Goal: Task Accomplishment & Management: Complete application form

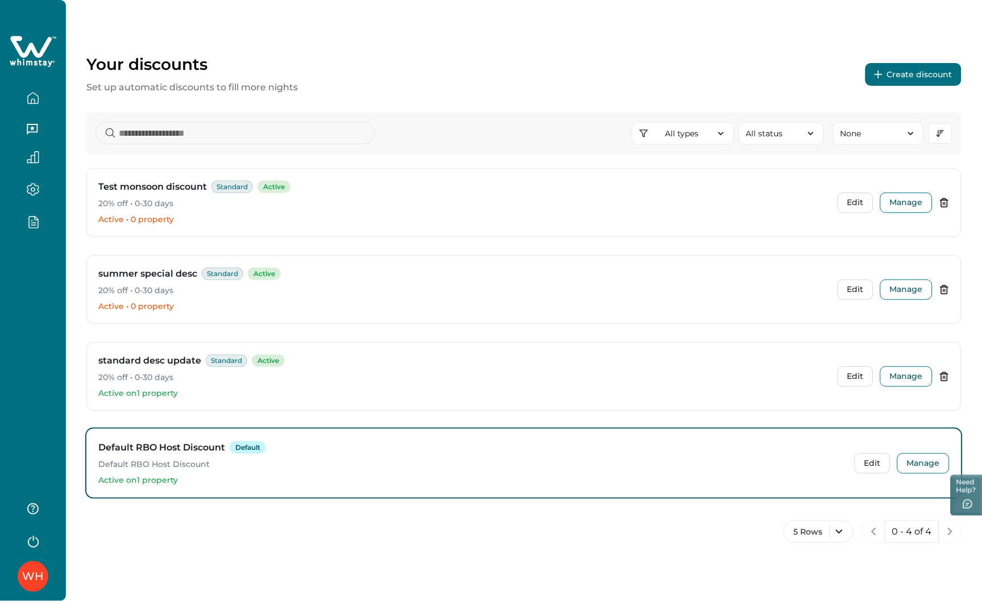
click at [37, 242] on div at bounding box center [33, 123] width 66 height 247
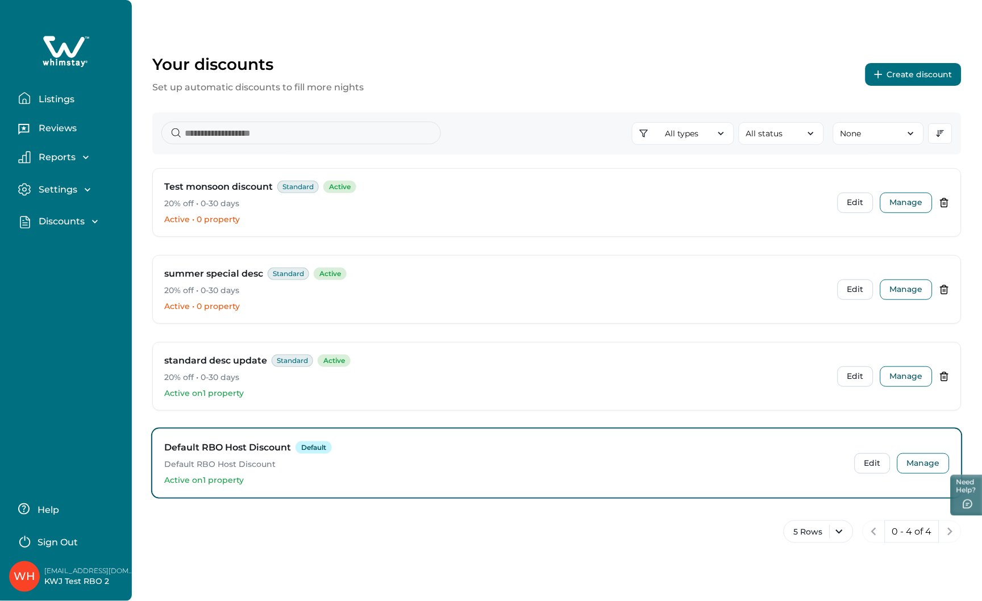
click at [64, 99] on p "Listings" at bounding box center [54, 99] width 39 height 11
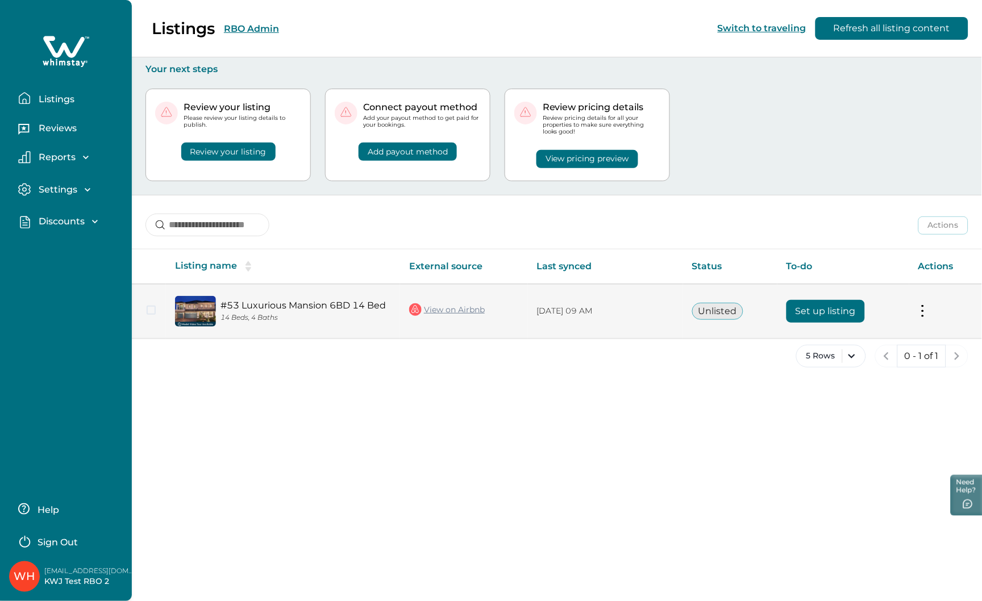
click at [840, 313] on button "Set up listing" at bounding box center [826, 311] width 78 height 23
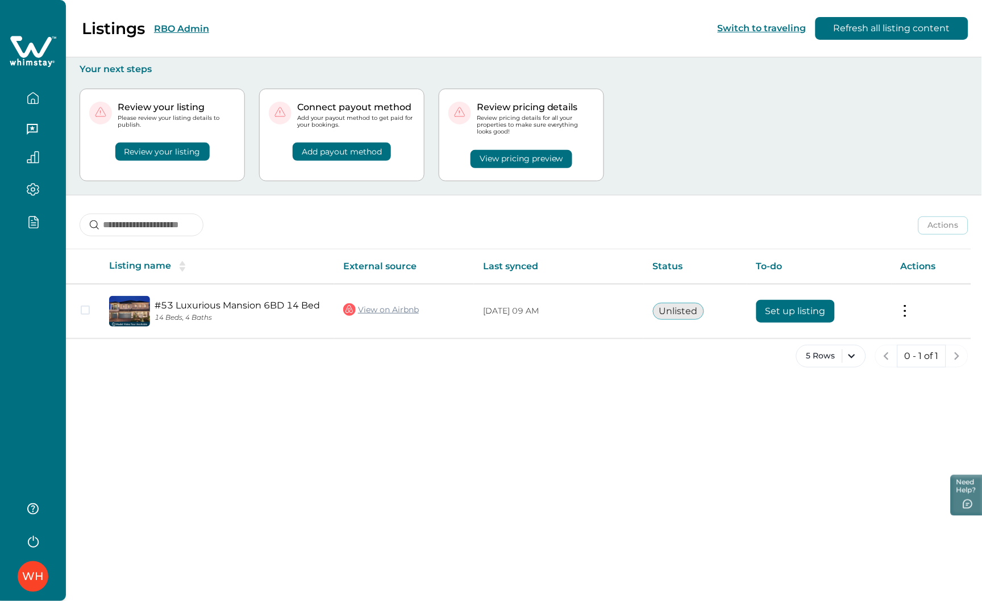
click at [35, 543] on icon "button" at bounding box center [32, 541] width 17 height 17
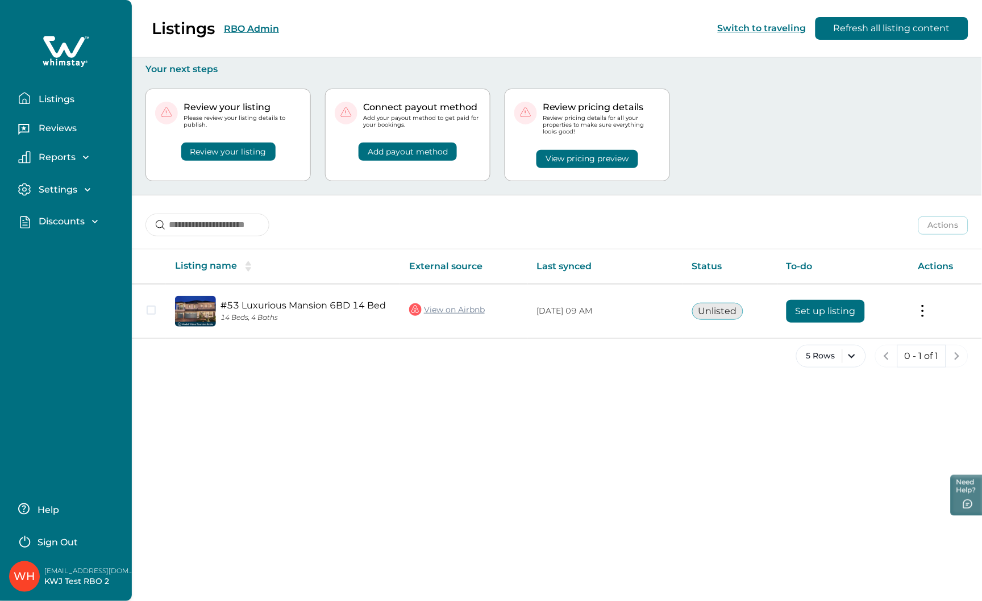
click at [68, 537] on p "Sign Out" at bounding box center [58, 542] width 40 height 11
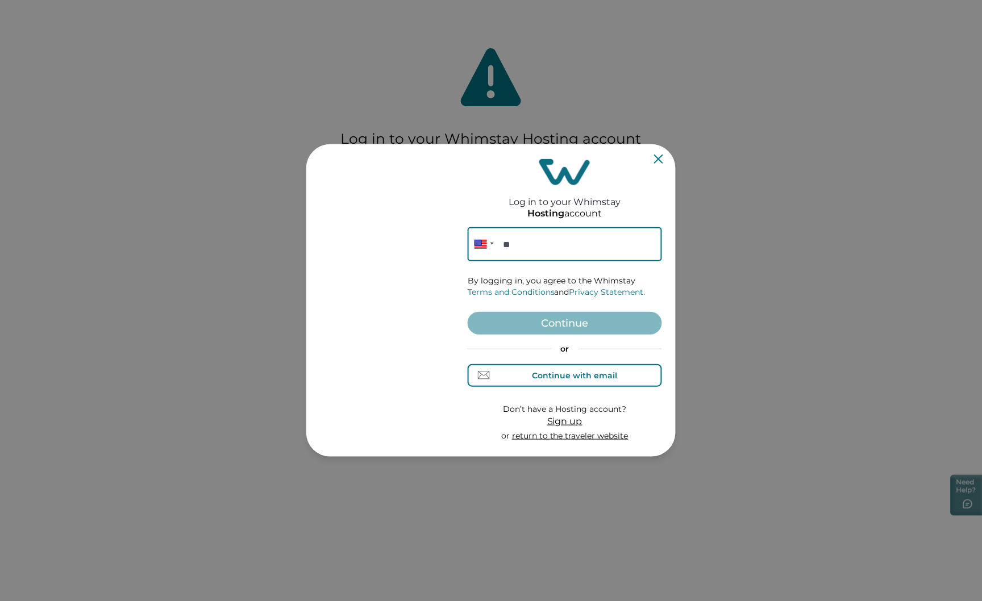
click at [604, 371] on div "Continue with email" at bounding box center [575, 375] width 85 height 9
click at [555, 241] on input at bounding box center [565, 244] width 194 height 34
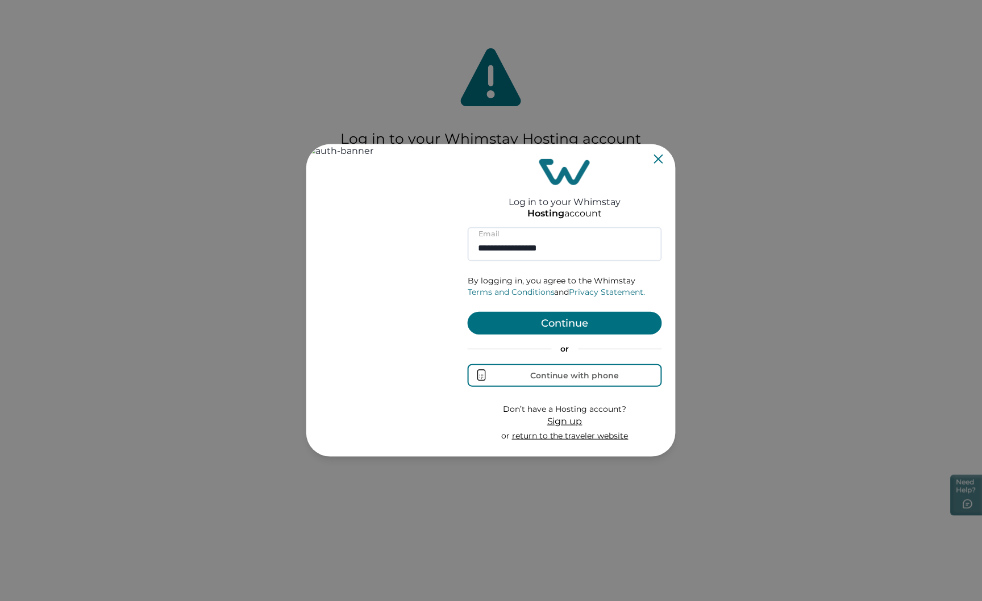
type input "**********"
click at [570, 329] on button "Continue" at bounding box center [565, 323] width 194 height 23
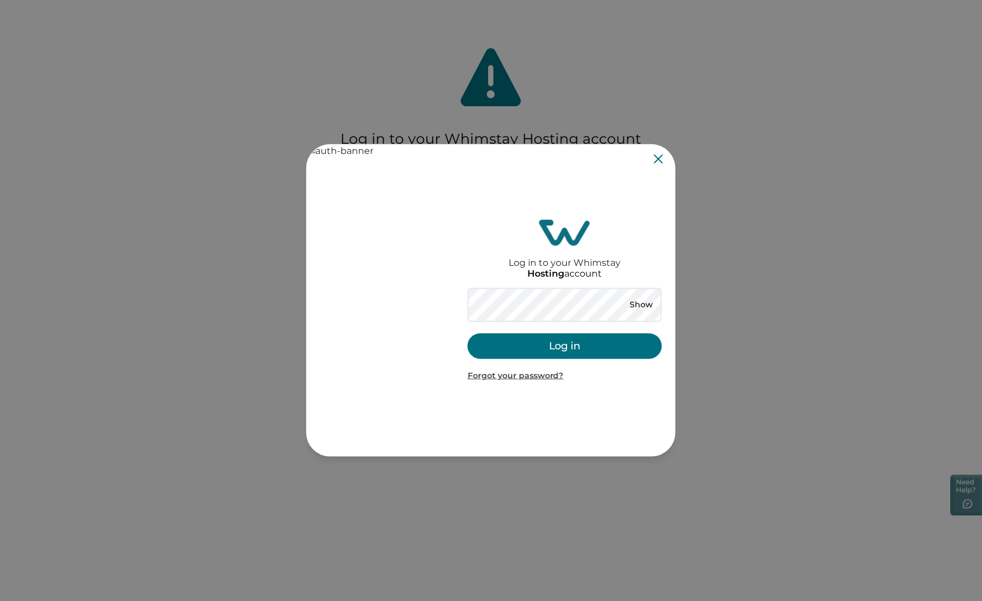
click at [588, 350] on button "Log in" at bounding box center [565, 347] width 194 height 26
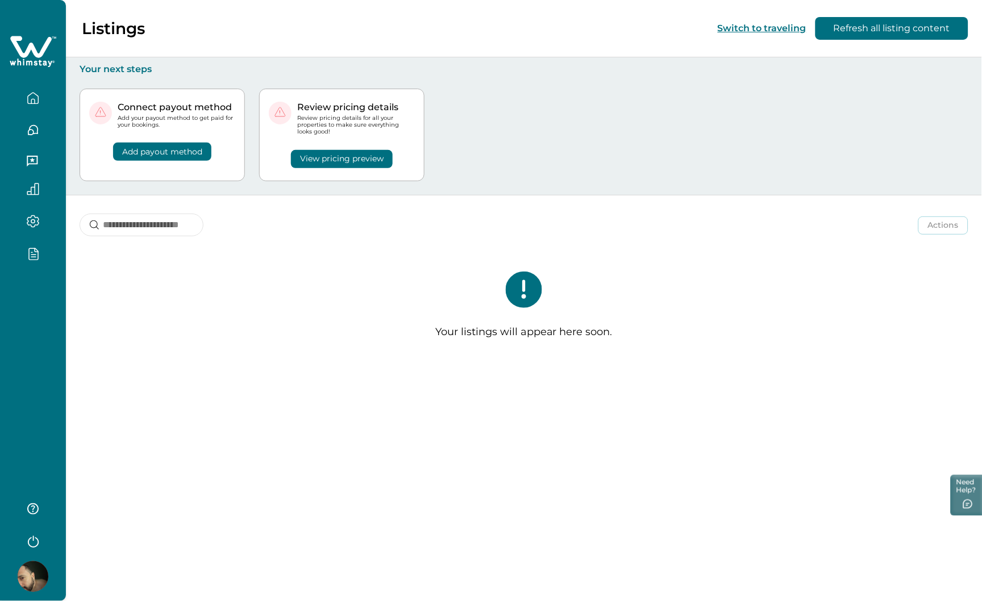
click at [37, 543] on icon "button" at bounding box center [32, 541] width 17 height 17
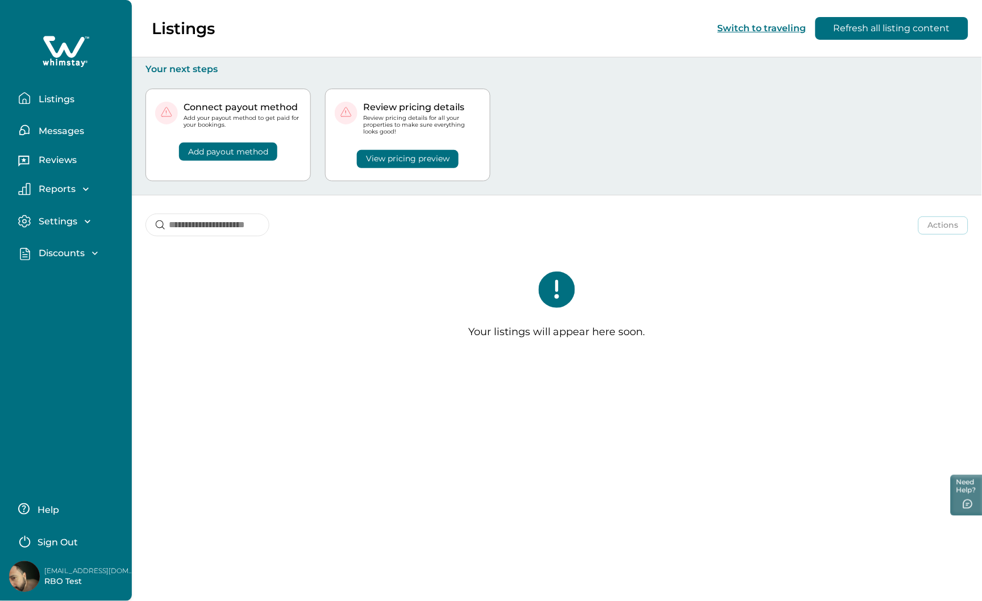
click at [52, 544] on p "Sign Out" at bounding box center [58, 542] width 40 height 11
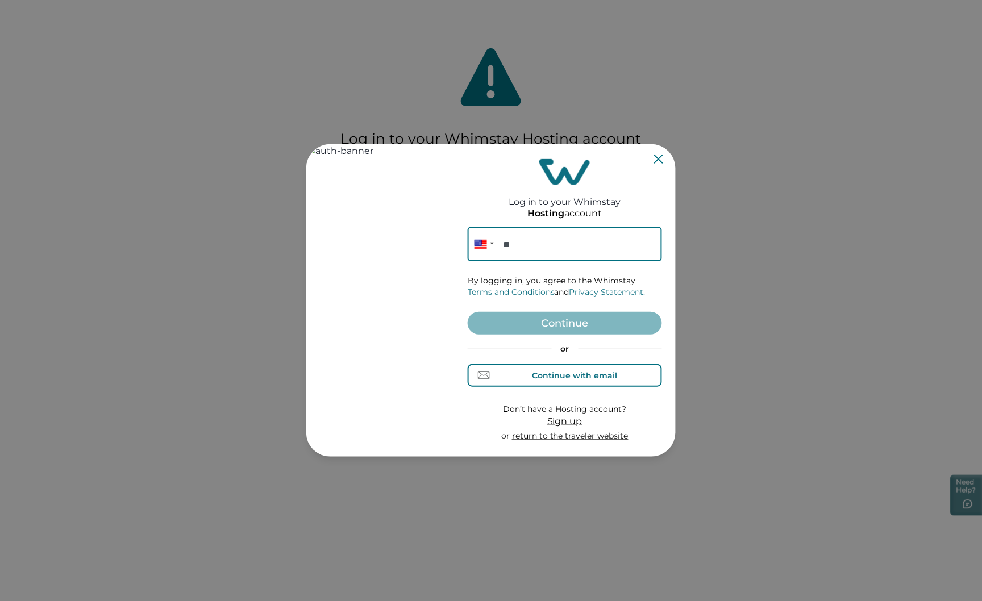
click at [581, 373] on div "Continue with email" at bounding box center [575, 375] width 85 height 9
click at [529, 241] on input at bounding box center [565, 244] width 194 height 34
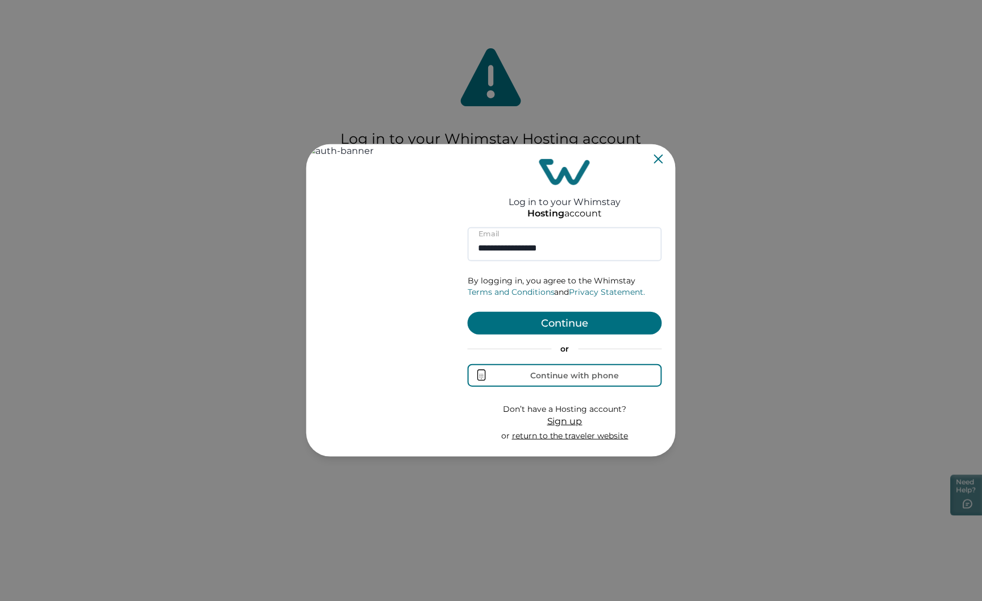
type input "**********"
click at [554, 327] on button "Continue" at bounding box center [565, 323] width 194 height 23
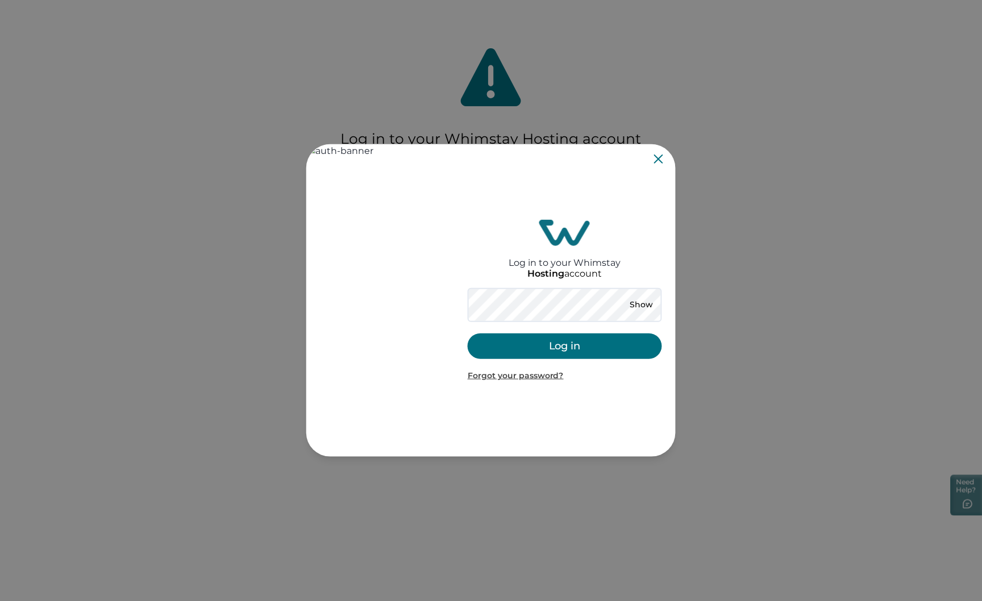
click at [566, 350] on button "Log in" at bounding box center [565, 347] width 194 height 26
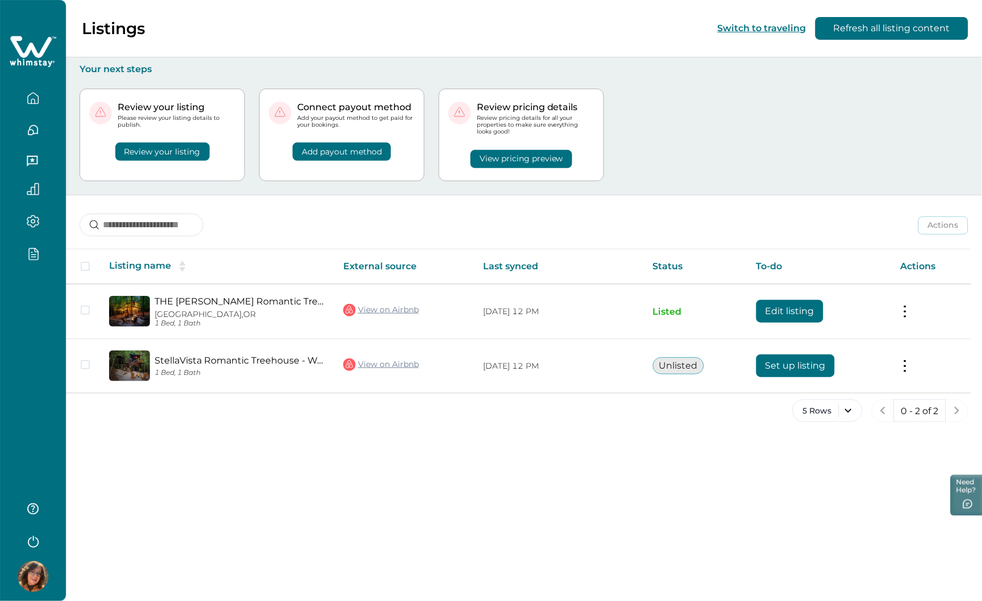
click at [821, 139] on div "Review your listing Please review your listing details to publish. Review your …" at bounding box center [524, 135] width 889 height 120
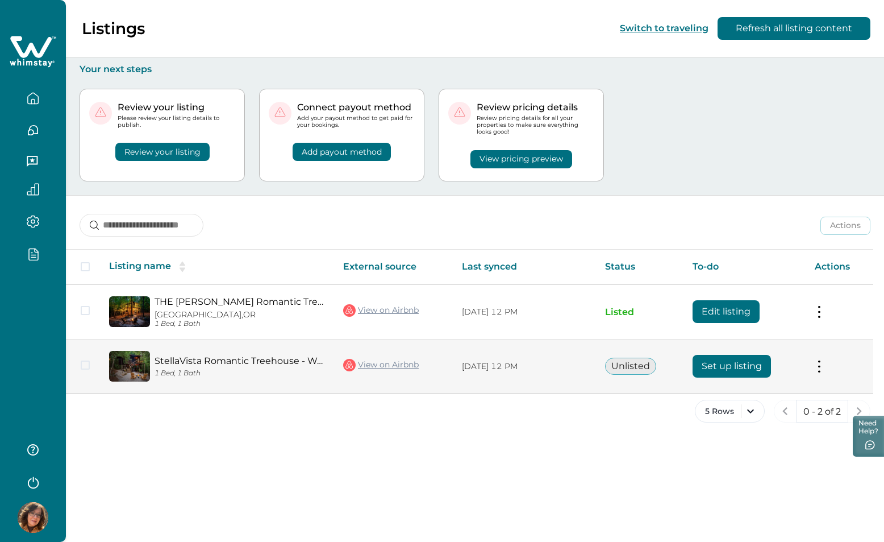
click at [727, 364] on button "Set up listing" at bounding box center [732, 366] width 78 height 23
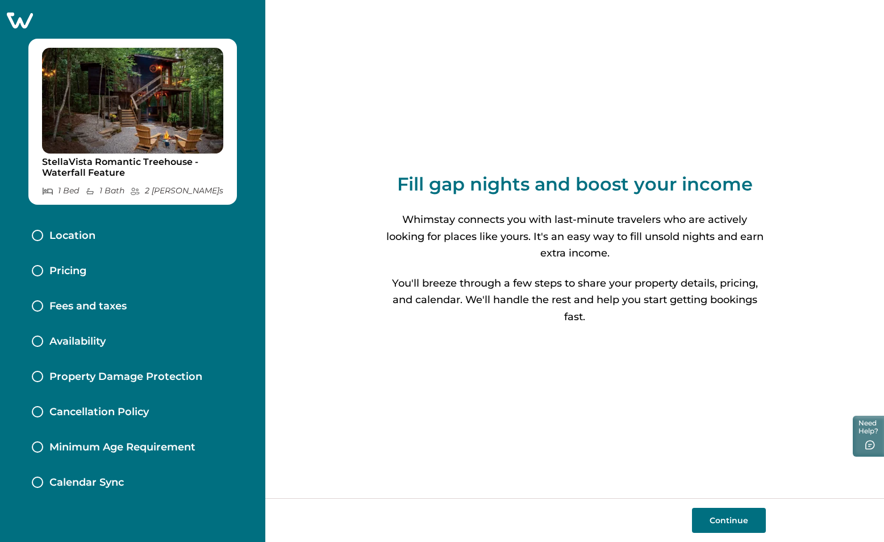
click at [733, 520] on button "Continue" at bounding box center [729, 520] width 74 height 25
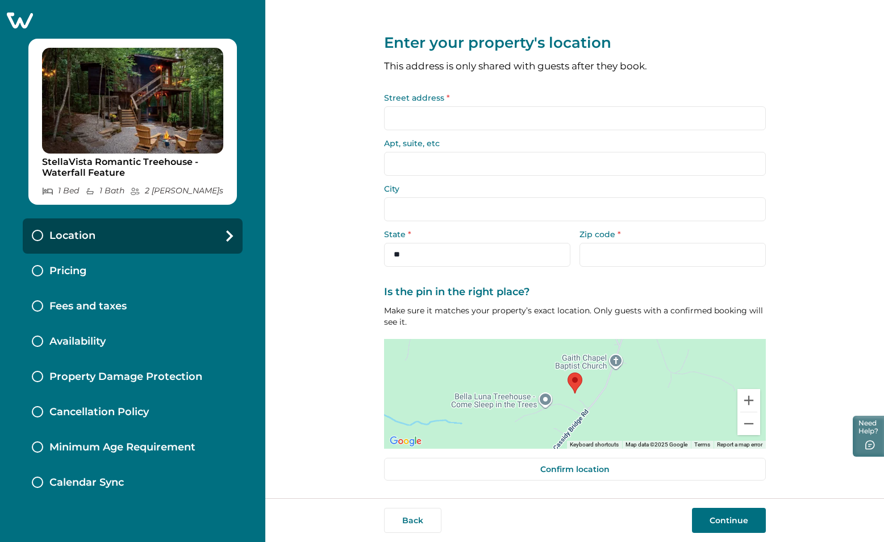
click at [99, 269] on div "Pricing" at bounding box center [133, 271] width 220 height 35
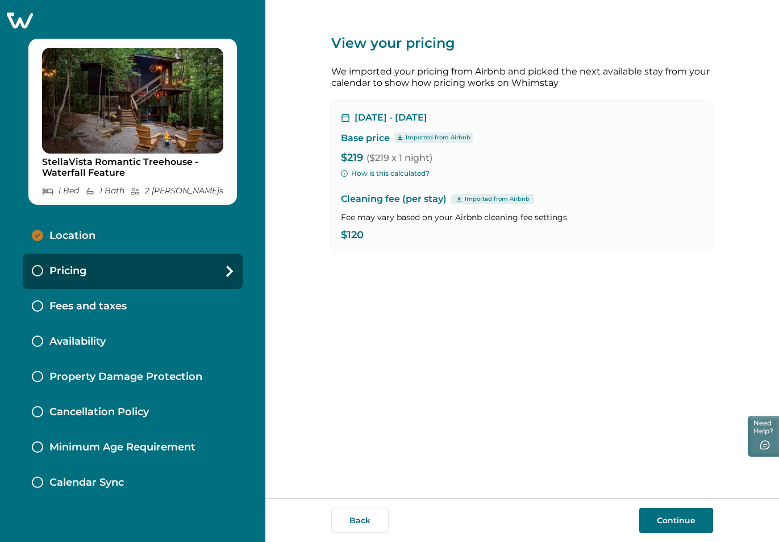
click at [105, 301] on p "Fees and taxes" at bounding box center [87, 306] width 77 height 13
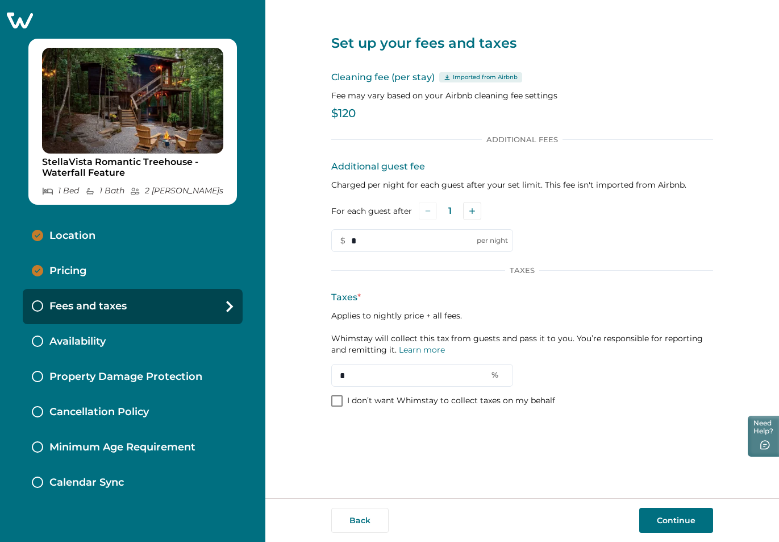
click at [98, 273] on div "Pricing" at bounding box center [133, 271] width 220 height 35
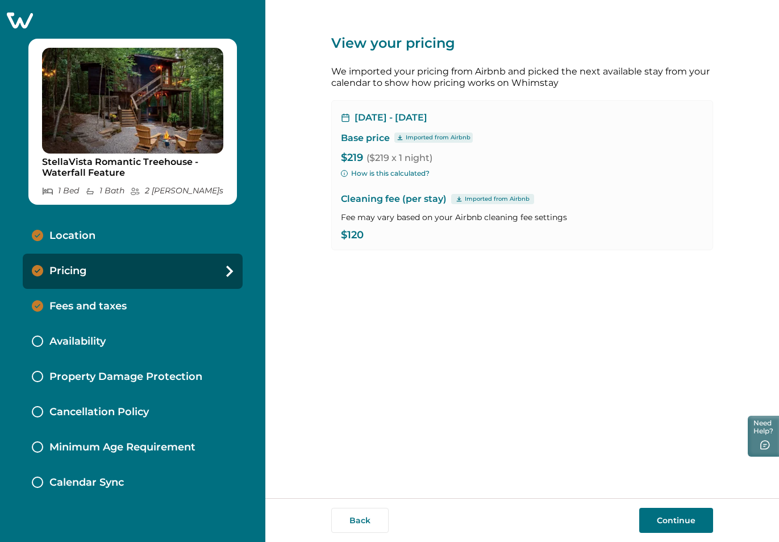
click at [676, 518] on button "Continue" at bounding box center [676, 520] width 74 height 25
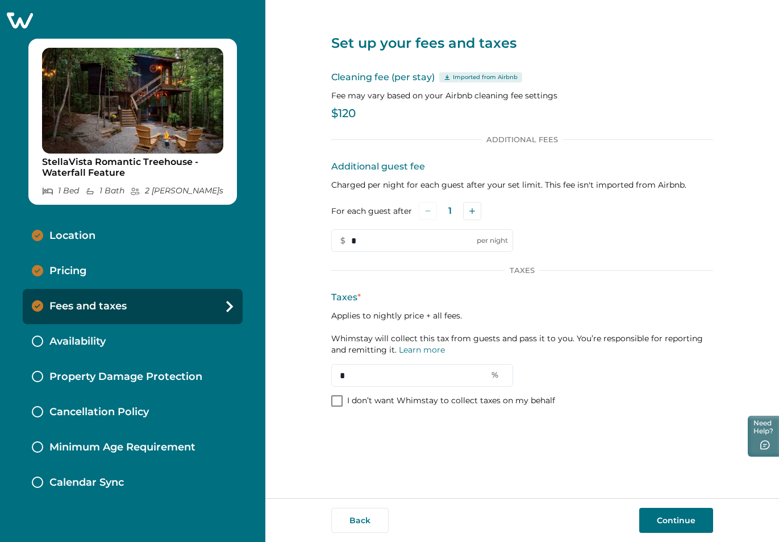
click at [114, 275] on div "Pricing" at bounding box center [133, 271] width 220 height 35
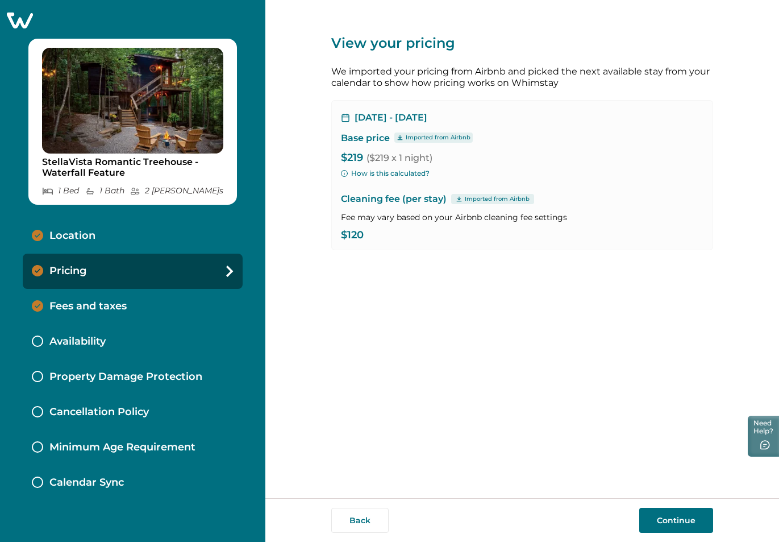
click at [516, 295] on div "View your pricing We imported your pricing from Airbnb and picked the next avai…" at bounding box center [522, 249] width 382 height 498
click at [136, 238] on div "Location" at bounding box center [133, 235] width 220 height 35
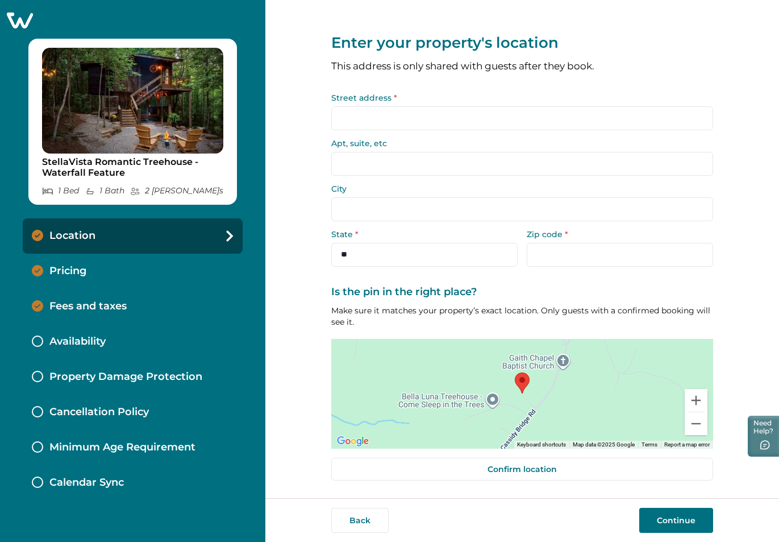
click at [122, 271] on div "Pricing" at bounding box center [133, 271] width 220 height 35
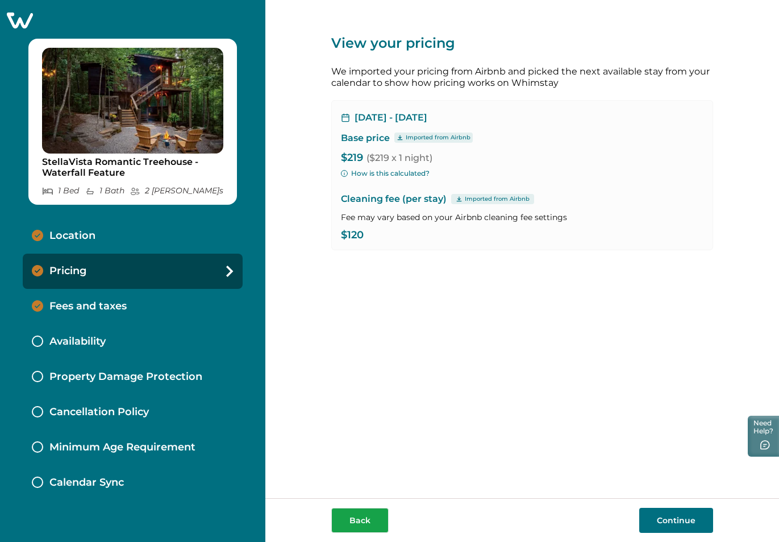
click at [356, 524] on button "Back" at bounding box center [359, 520] width 57 height 25
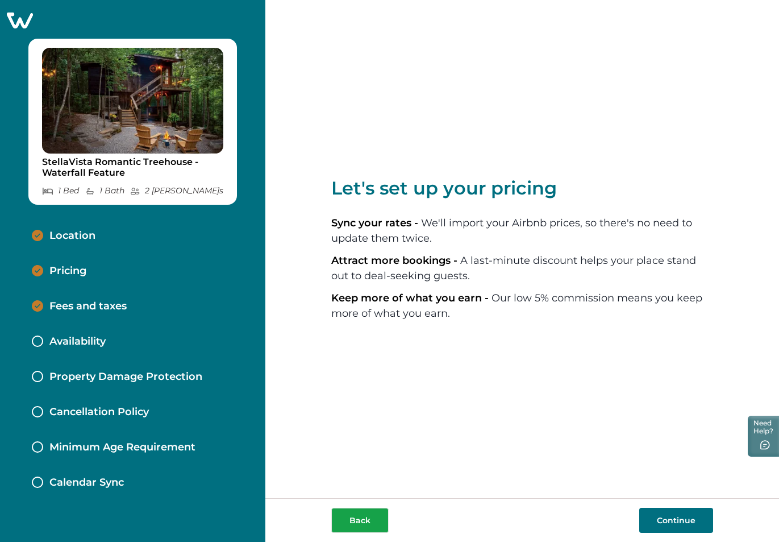
click at [365, 514] on button "Back" at bounding box center [359, 520] width 57 height 25
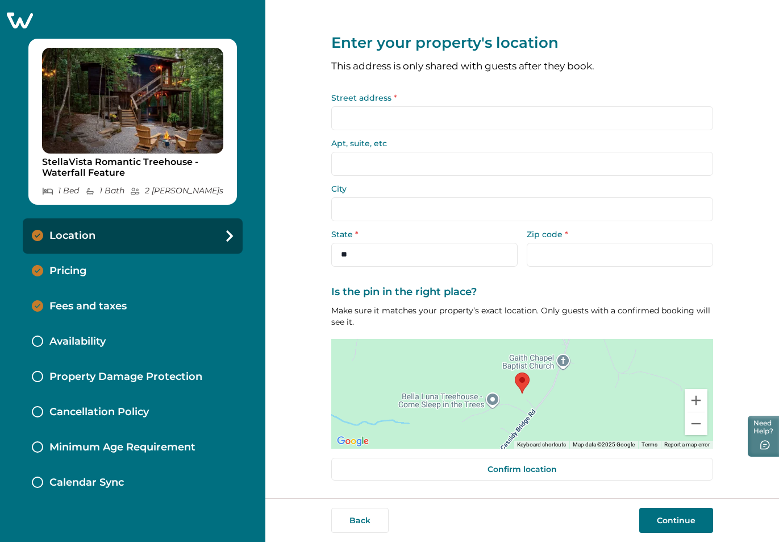
click at [116, 267] on div "Pricing" at bounding box center [133, 271] width 220 height 35
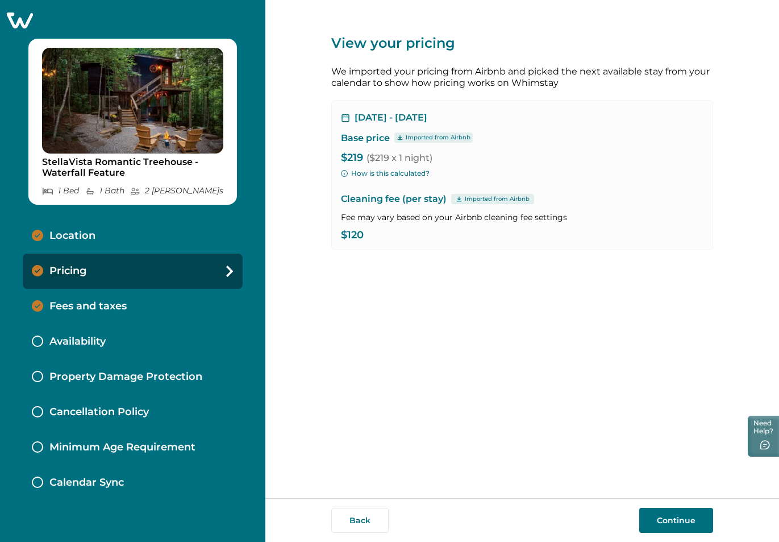
click at [675, 521] on button "Continue" at bounding box center [676, 520] width 74 height 25
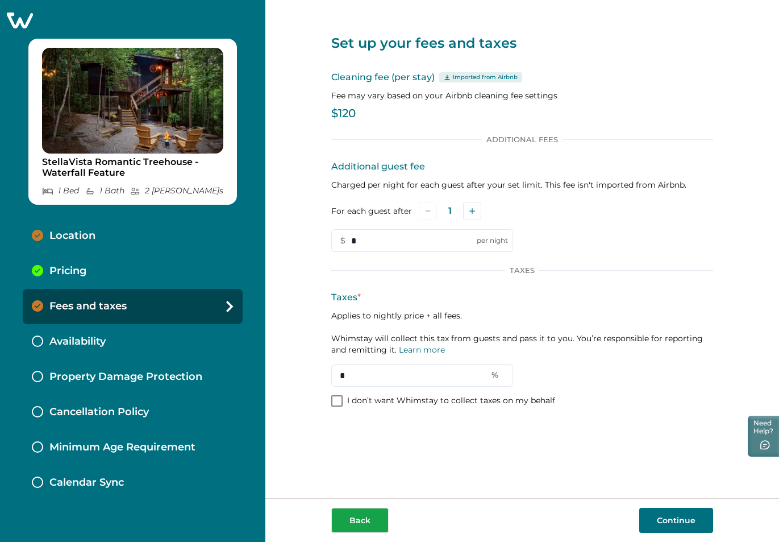
click at [373, 525] on button "Back" at bounding box center [359, 520] width 57 height 25
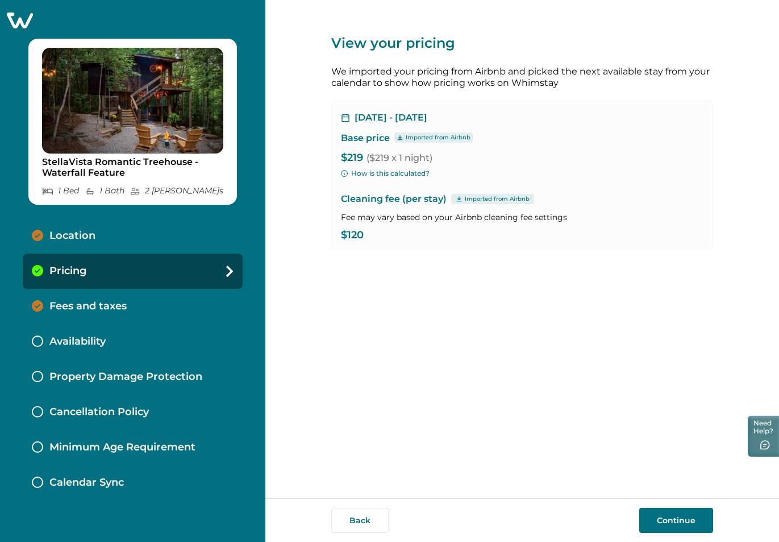
click at [373, 525] on button "Back" at bounding box center [359, 520] width 57 height 25
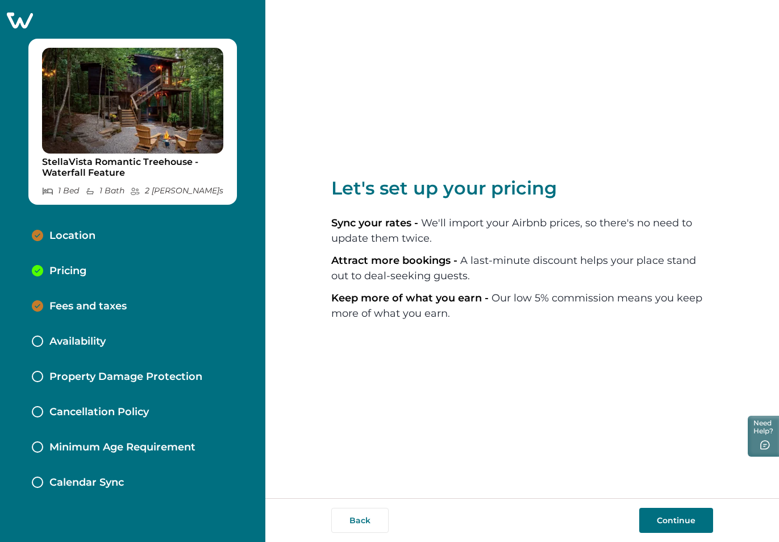
click at [675, 514] on button "Continue" at bounding box center [676, 520] width 74 height 25
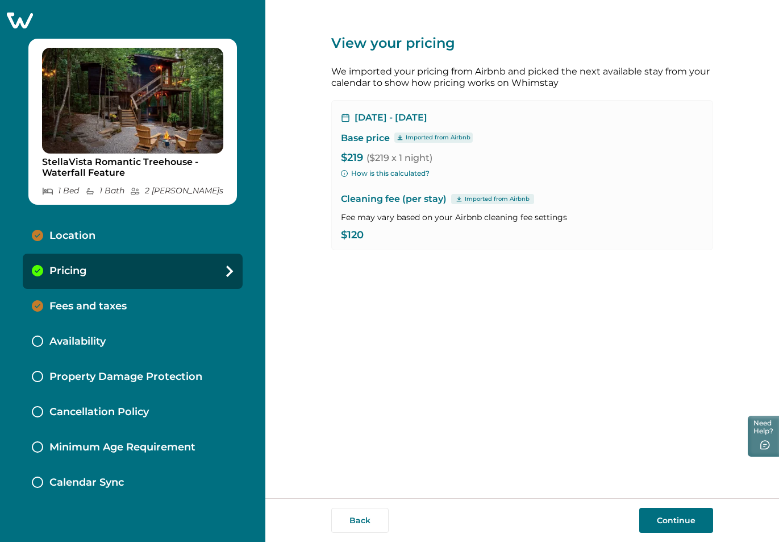
click at [675, 514] on button "Continue" at bounding box center [676, 520] width 74 height 25
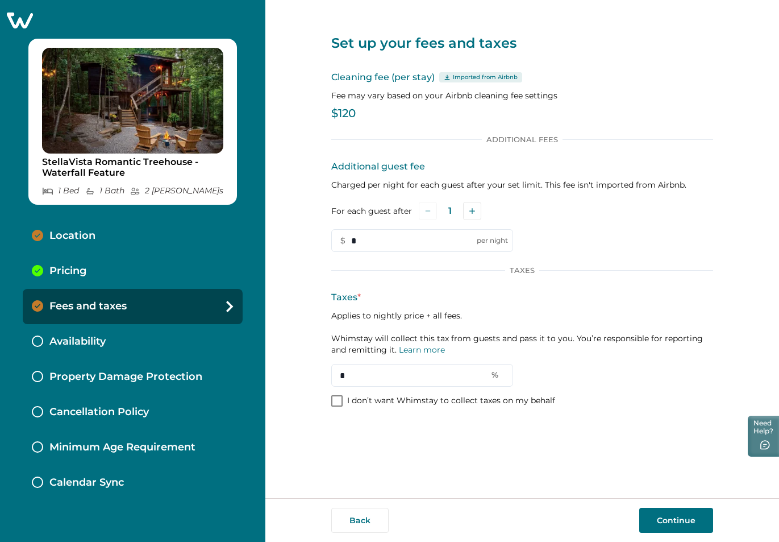
click at [146, 263] on div "Pricing" at bounding box center [133, 271] width 220 height 35
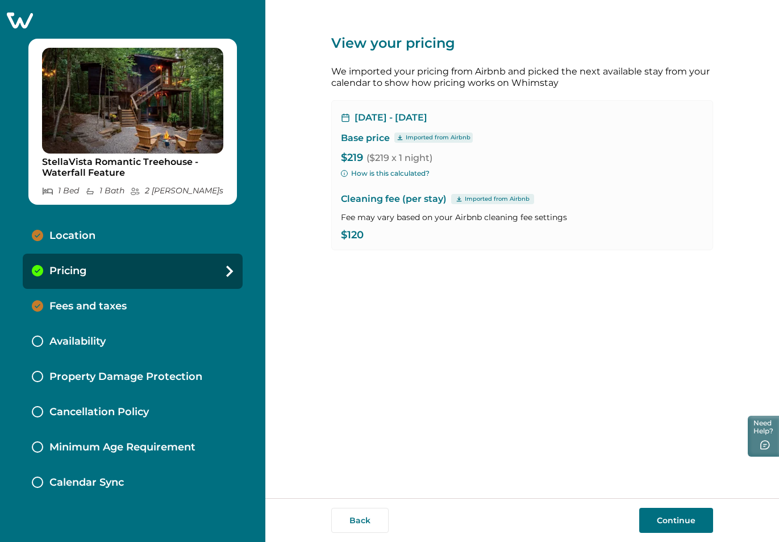
click at [147, 238] on div "Location" at bounding box center [133, 235] width 220 height 35
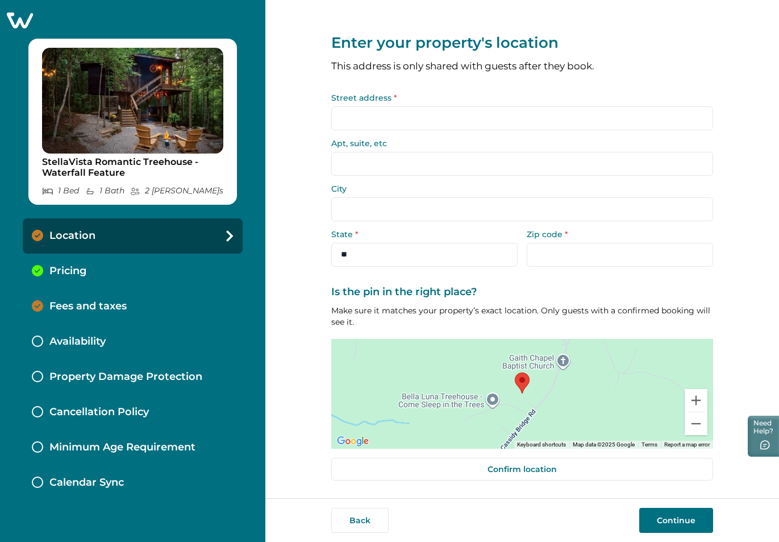
click at [145, 269] on div "Pricing" at bounding box center [133, 271] width 220 height 35
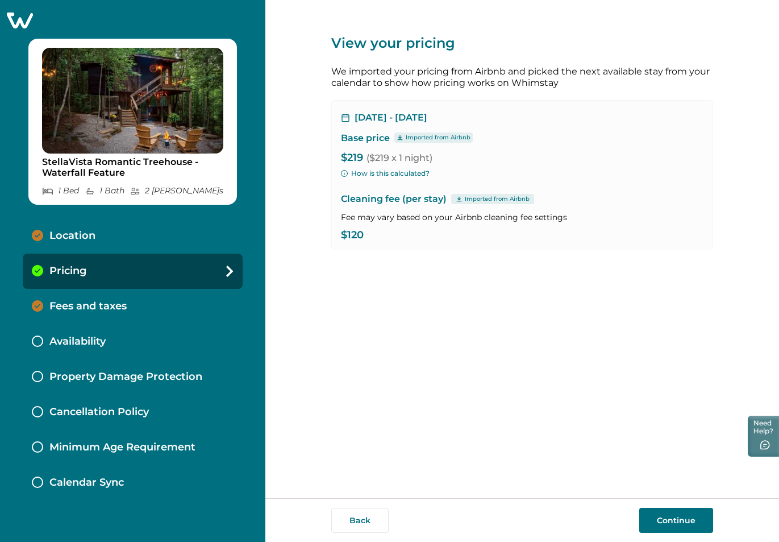
click at [145, 300] on div "Fees and taxes" at bounding box center [133, 306] width 220 height 35
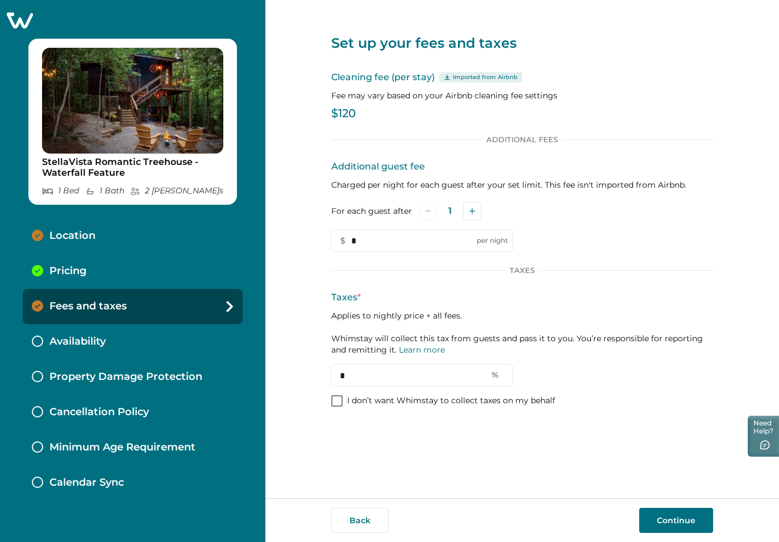
click at [130, 277] on div "Pricing" at bounding box center [133, 271] width 220 height 35
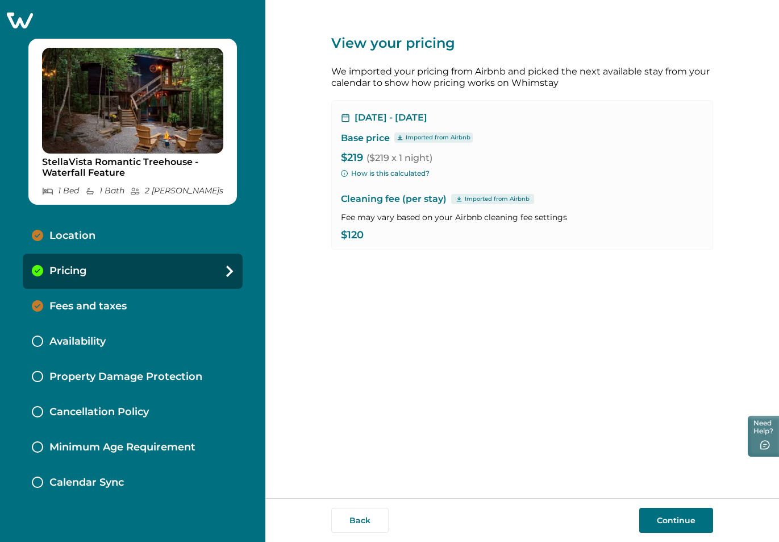
click at [131, 298] on div "Fees and taxes" at bounding box center [133, 306] width 220 height 35
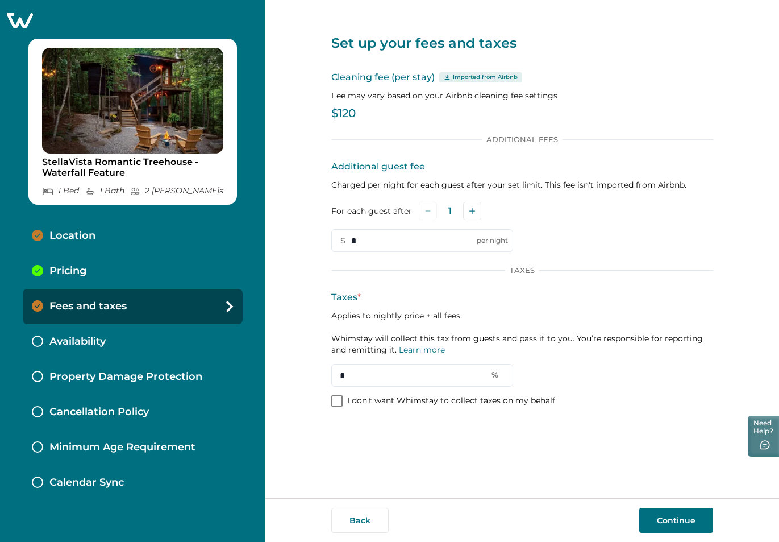
click at [125, 324] on div "Availability" at bounding box center [133, 341] width 220 height 35
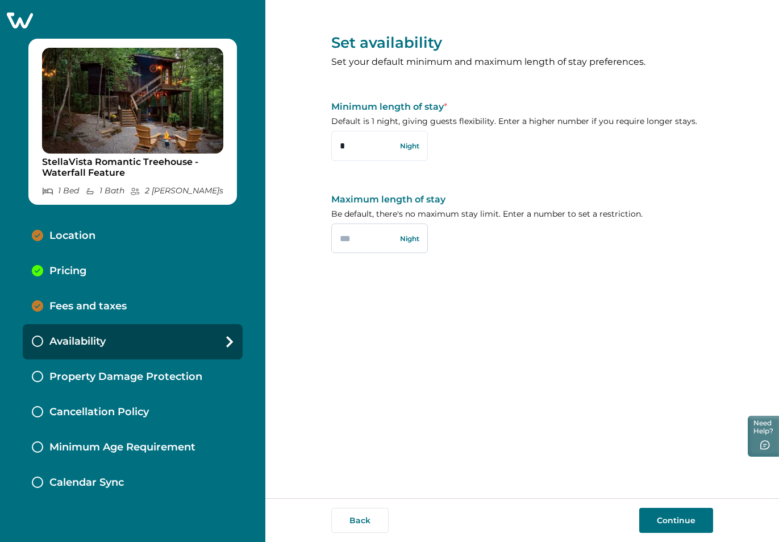
click at [373, 244] on input "text" at bounding box center [379, 238] width 97 height 30
type input "*"
click at [676, 520] on button "Continue" at bounding box center [676, 520] width 74 height 25
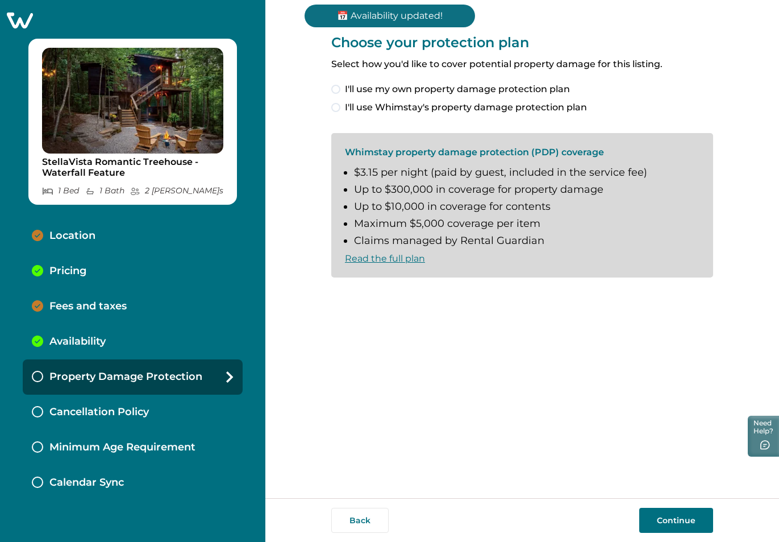
click at [72, 341] on p "Availability" at bounding box center [77, 341] width 56 height 13
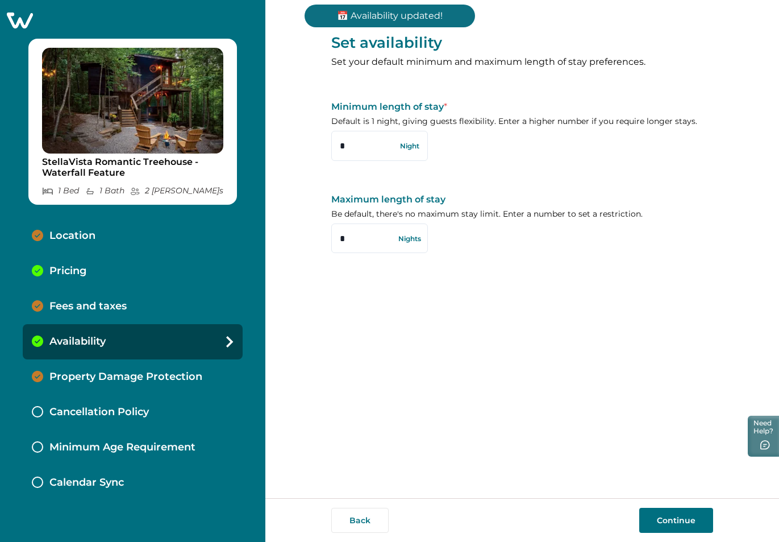
click at [90, 302] on p "Fees and taxes" at bounding box center [87, 306] width 77 height 13
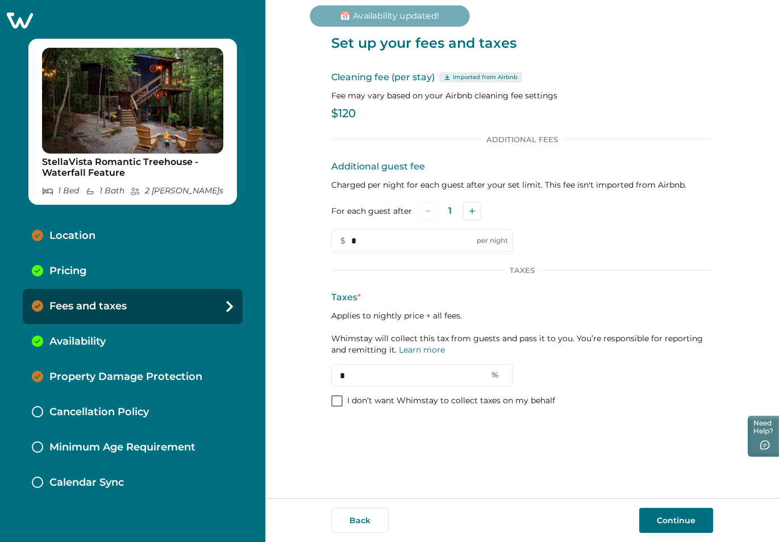
click at [93, 335] on p "Availability" at bounding box center [77, 341] width 56 height 13
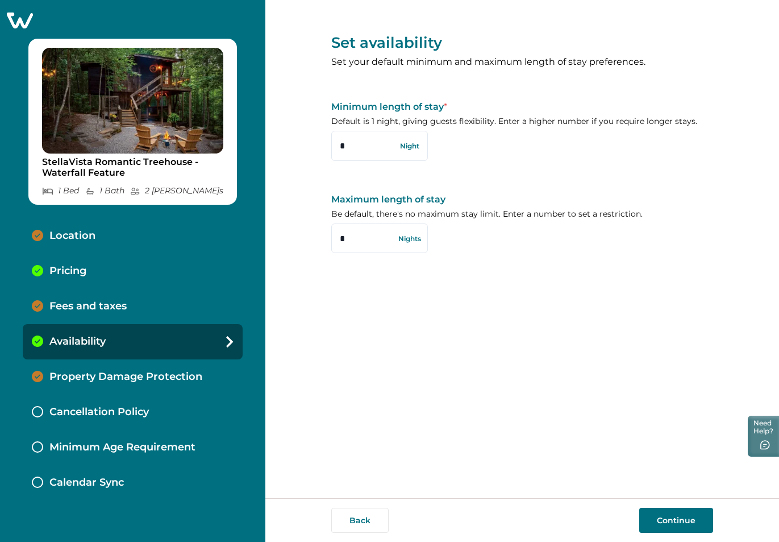
click at [95, 371] on p "Property Damage Protection" at bounding box center [125, 377] width 153 height 13
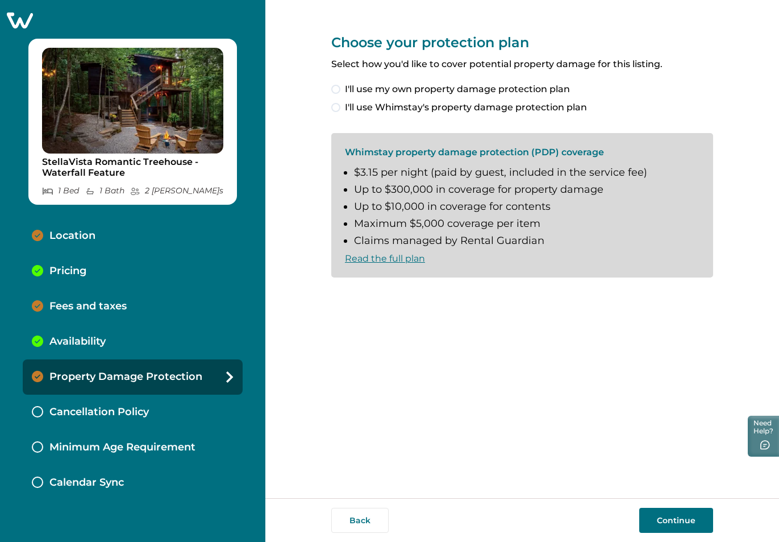
click at [95, 343] on p "Availability" at bounding box center [77, 341] width 56 height 13
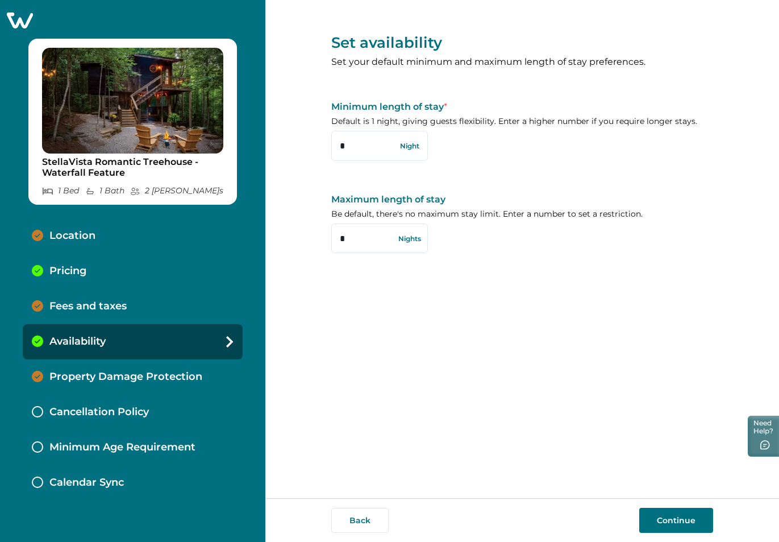
click at [665, 512] on button "Continue" at bounding box center [676, 520] width 74 height 25
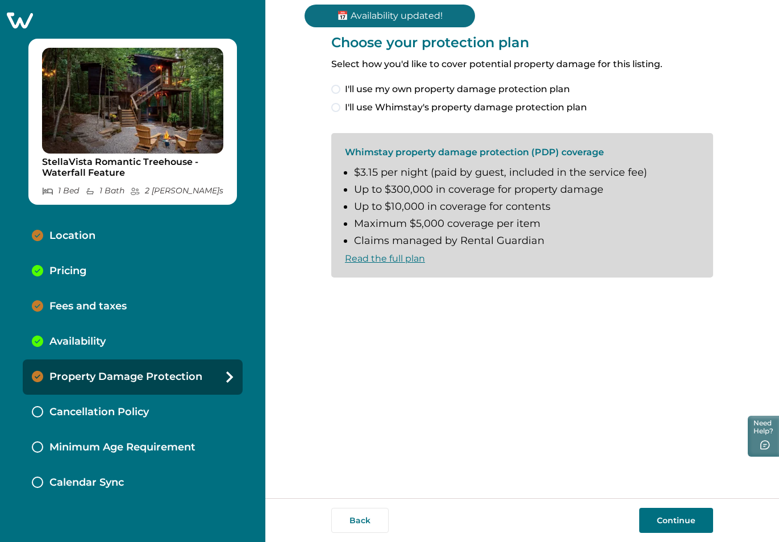
click at [101, 346] on p "Availability" at bounding box center [77, 341] width 56 height 13
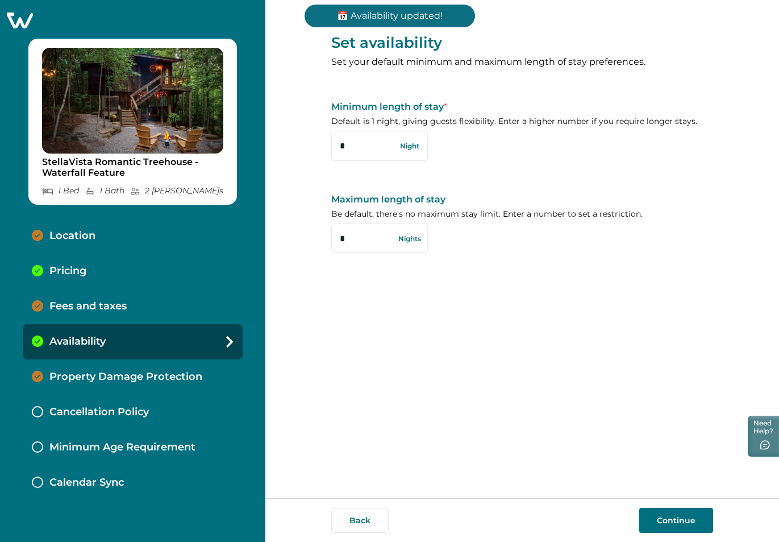
click at [106, 310] on p "Fees and taxes" at bounding box center [87, 306] width 77 height 13
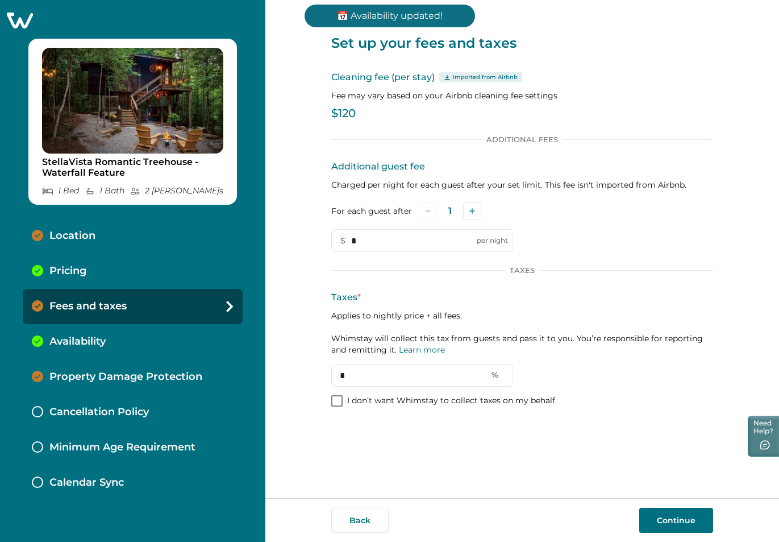
click at [99, 276] on div "Pricing" at bounding box center [133, 271] width 220 height 35
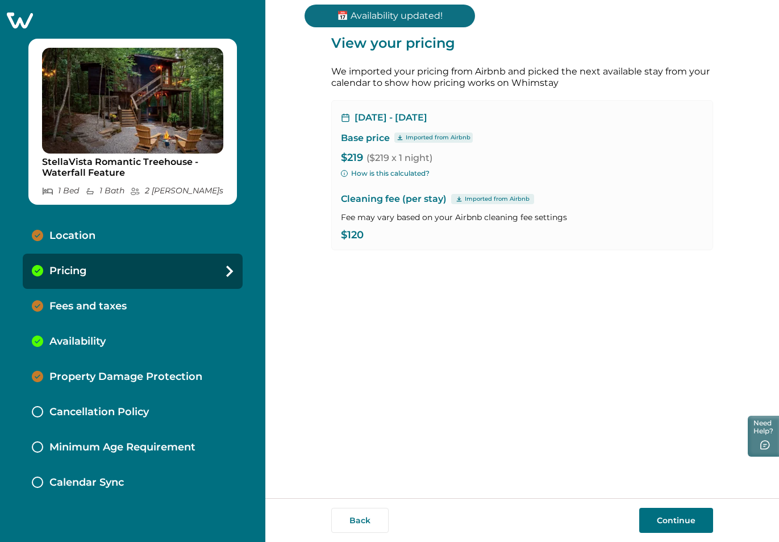
click at [100, 250] on div "Location" at bounding box center [133, 235] width 220 height 35
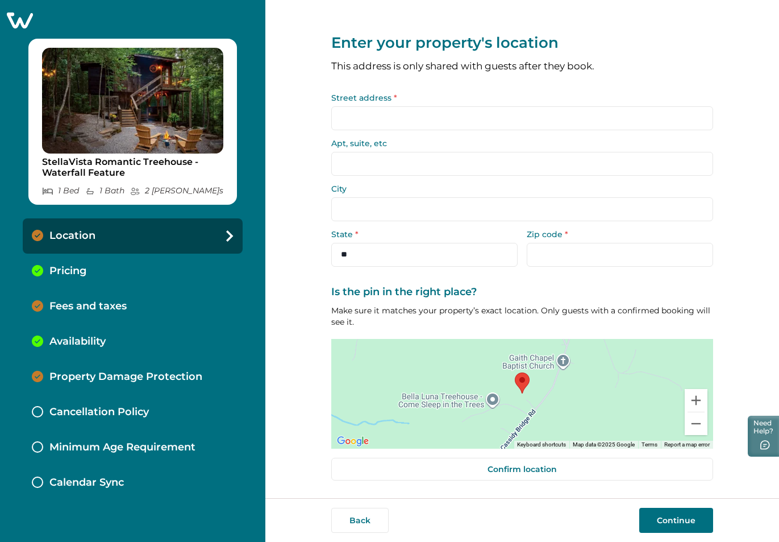
click at [104, 272] on div "Pricing" at bounding box center [133, 271] width 220 height 35
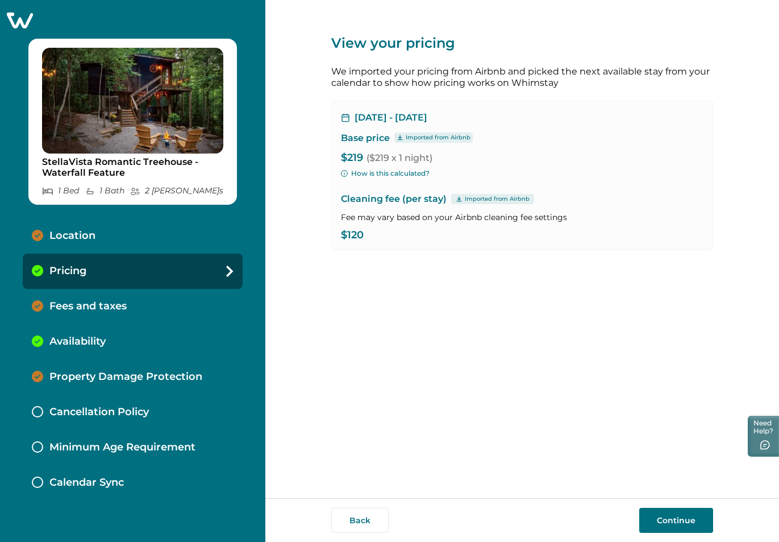
click at [101, 303] on p "Fees and taxes" at bounding box center [87, 306] width 77 height 13
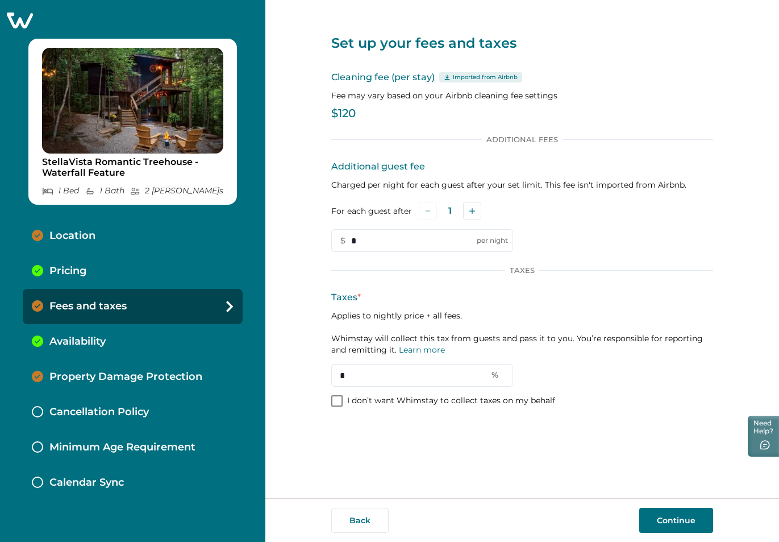
click at [18, 25] on icon at bounding box center [20, 20] width 28 height 18
